Goal: Check status: Check status

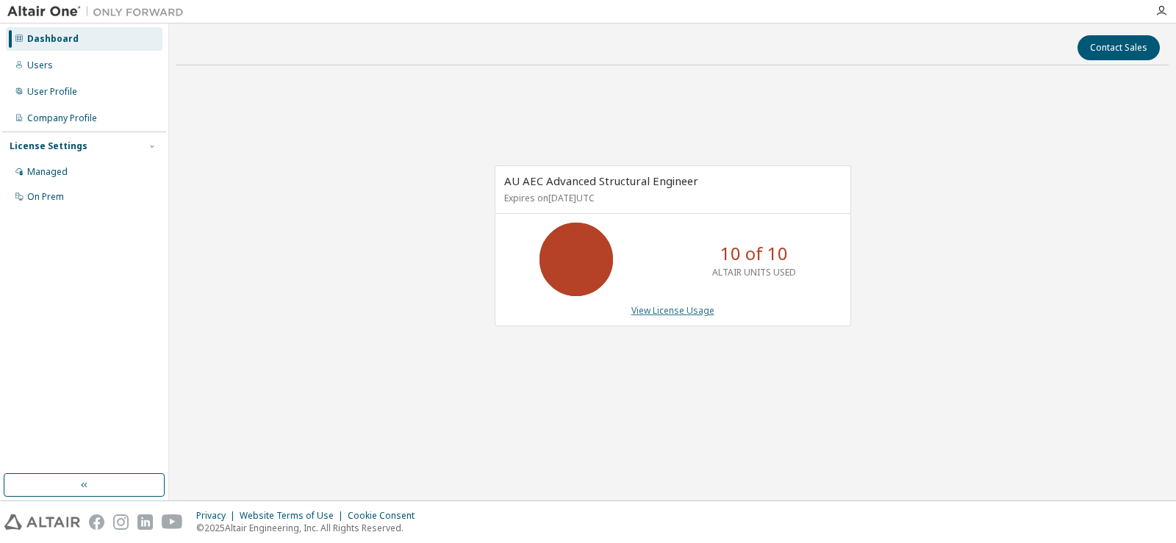
click at [651, 311] on link "View License Usage" at bounding box center [672, 310] width 83 height 12
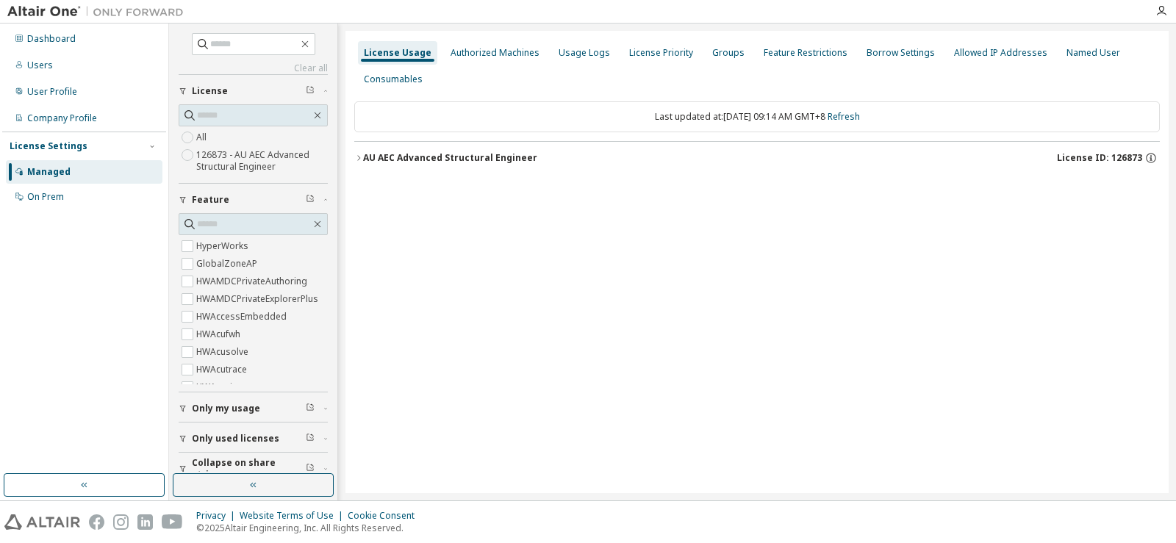
click at [360, 160] on icon "button" at bounding box center [358, 158] width 9 height 9
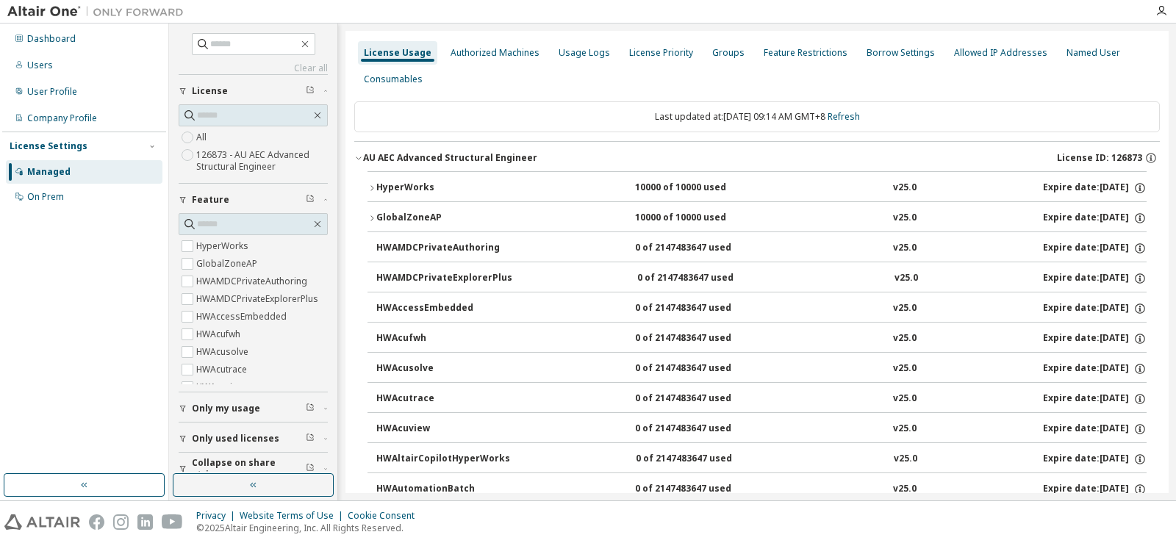
click at [375, 190] on icon "button" at bounding box center [372, 188] width 9 height 9
